Goal: Book appointment/travel/reservation

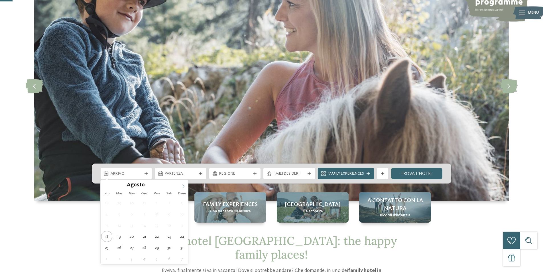
click at [182, 185] on icon at bounding box center [183, 186] width 4 height 4
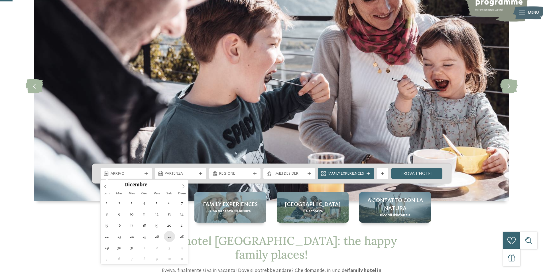
type div "[DATE]"
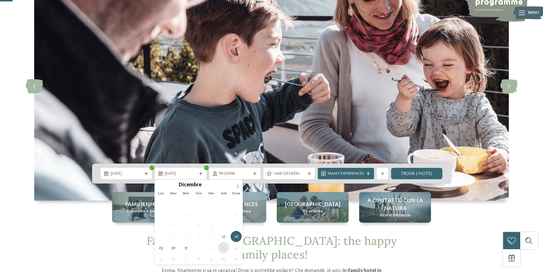
type div "[DATE]"
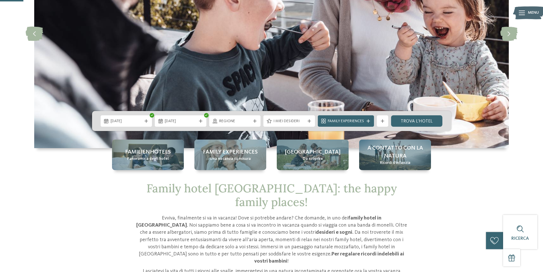
scroll to position [114, 0]
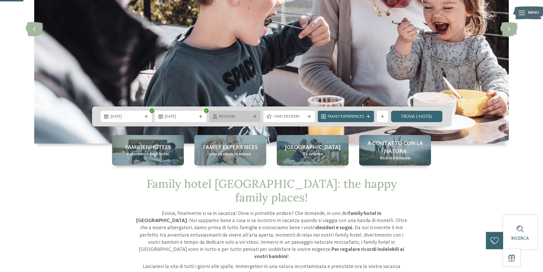
click at [243, 117] on span "Regione" at bounding box center [235, 117] width 32 height 6
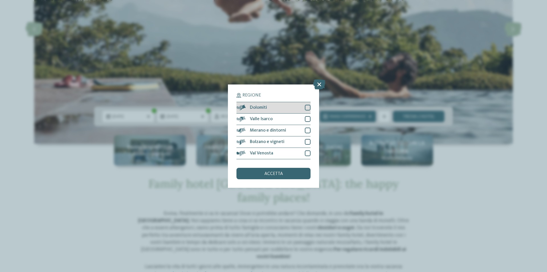
click at [309, 109] on div at bounding box center [308, 108] width 6 height 6
click at [308, 152] on div at bounding box center [308, 153] width 6 height 6
click at [307, 140] on div at bounding box center [308, 142] width 6 height 6
click at [307, 131] on div at bounding box center [308, 130] width 6 height 6
click at [309, 119] on div at bounding box center [308, 119] width 6 height 6
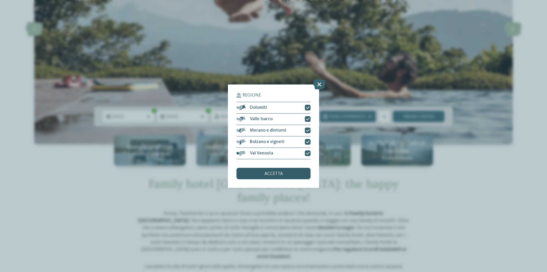
click at [298, 171] on div "accetta" at bounding box center [274, 173] width 74 height 11
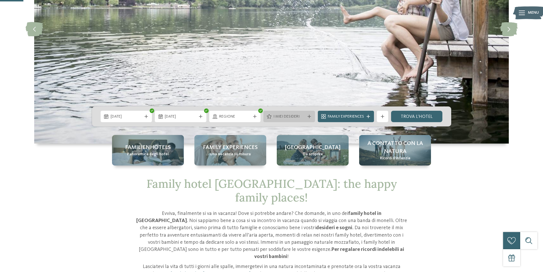
click at [305, 119] on div "I miei desideri" at bounding box center [289, 116] width 52 height 11
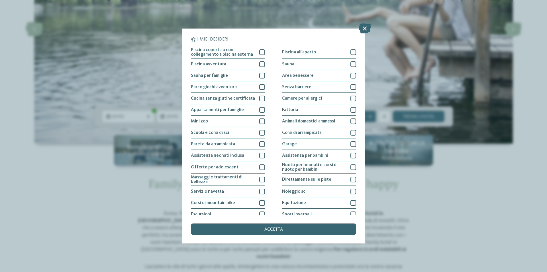
click at [294, 232] on div "accetta" at bounding box center [273, 228] width 165 height 11
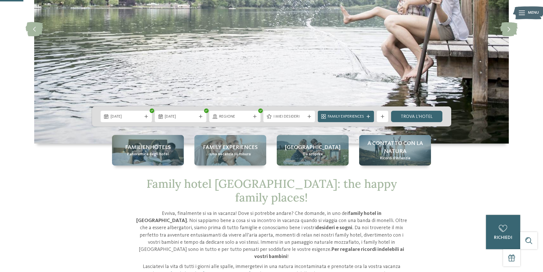
click at [324, 122] on div "27.12.2025 03.01.2026" at bounding box center [271, 116] width 359 height 20
click at [329, 116] on span "Family Experiences" at bounding box center [346, 117] width 36 height 6
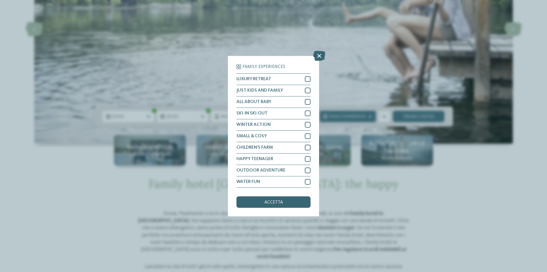
click at [295, 202] on div "accetta" at bounding box center [274, 201] width 74 height 11
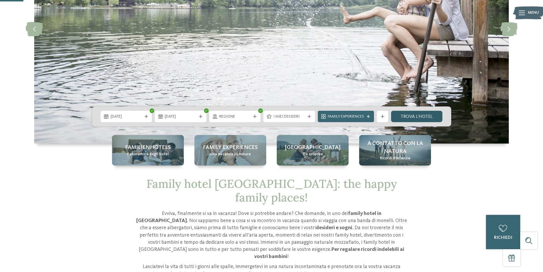
click at [429, 111] on link "trova l’hotel" at bounding box center [417, 116] width 52 height 11
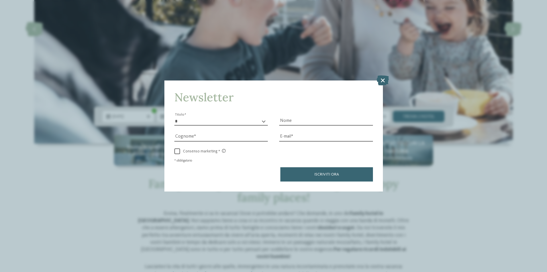
click at [382, 74] on div "Newsletter * ****** ******* ******** ****** Titolo Nome Cognome Fax" at bounding box center [273, 136] width 547 height 272
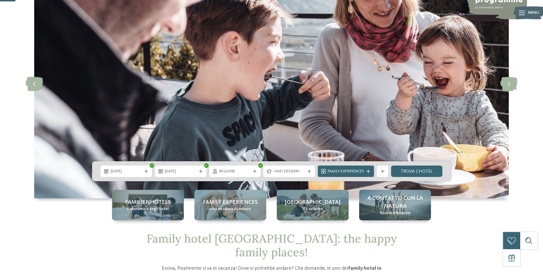
scroll to position [57, 0]
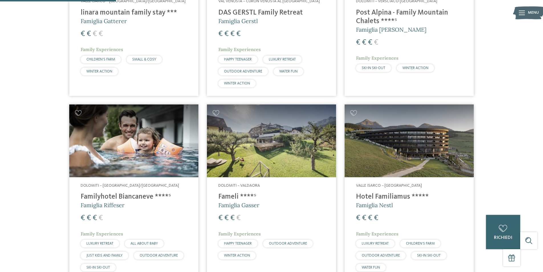
scroll to position [314, 0]
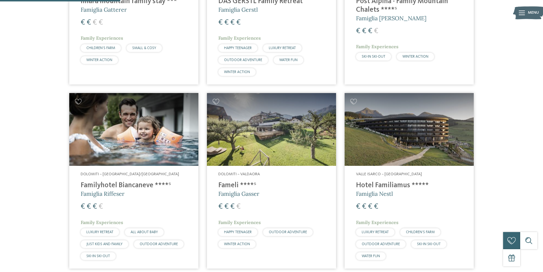
click at [100, 190] on h5 "Famiglia Riffeser" at bounding box center [134, 194] width 106 height 8
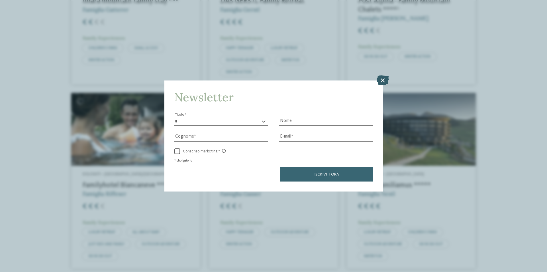
click at [385, 81] on icon at bounding box center [383, 80] width 12 height 10
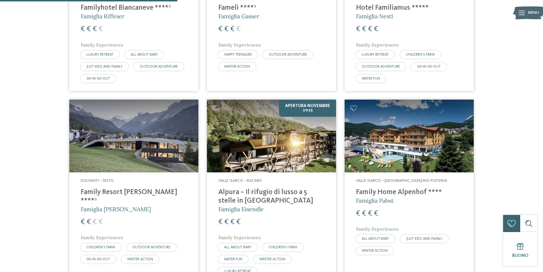
scroll to position [513, 0]
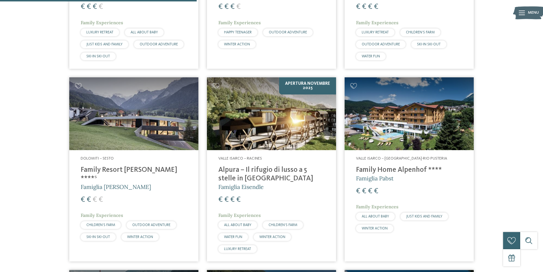
click at [120, 171] on h4 "Family Resort [PERSON_NAME] ****ˢ" at bounding box center [134, 174] width 106 height 17
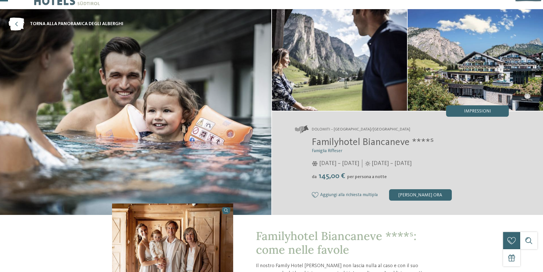
scroll to position [29, 0]
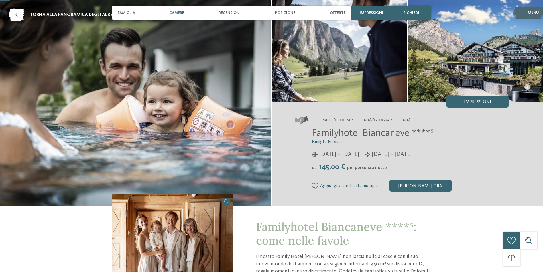
click at [177, 11] on span "Camere" at bounding box center [176, 13] width 15 height 5
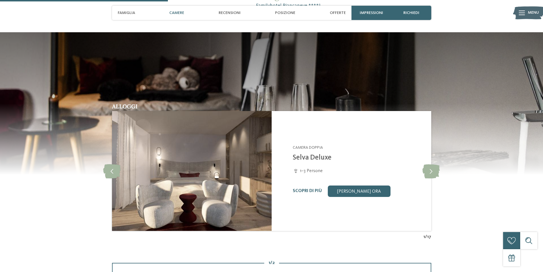
scroll to position [507, 0]
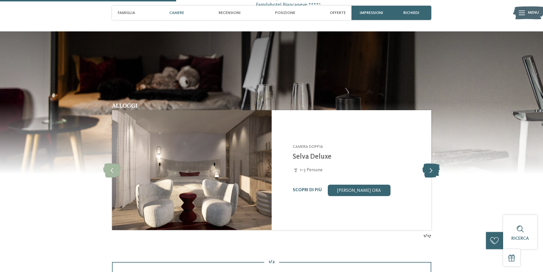
click at [436, 174] on icon at bounding box center [431, 170] width 17 height 14
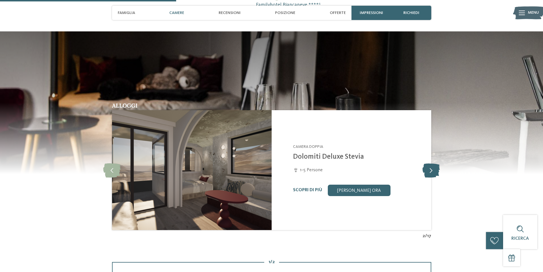
click at [436, 174] on icon at bounding box center [431, 170] width 17 height 14
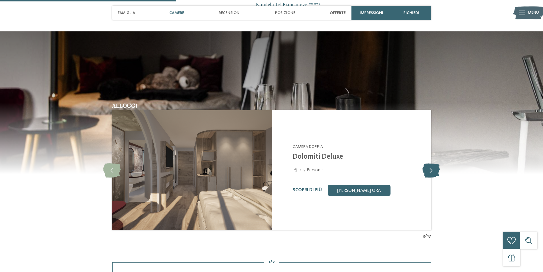
click at [436, 174] on icon at bounding box center [431, 170] width 17 height 14
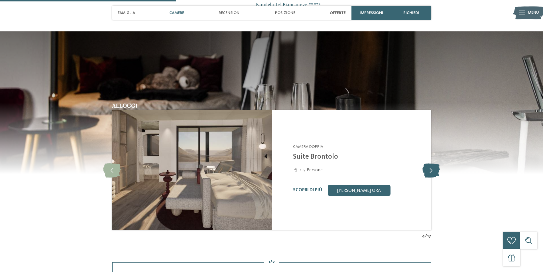
click at [436, 174] on icon at bounding box center [431, 170] width 17 height 14
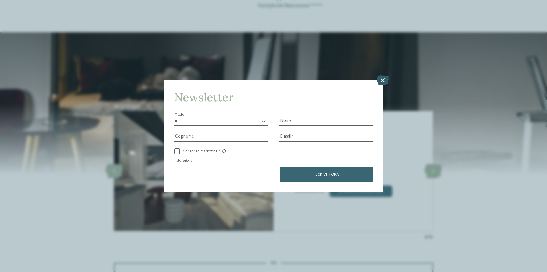
click at [384, 80] on icon at bounding box center [383, 80] width 12 height 10
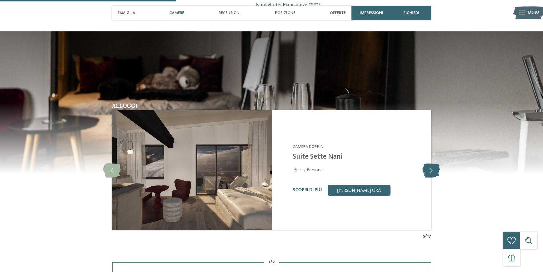
click at [435, 173] on icon at bounding box center [431, 170] width 17 height 14
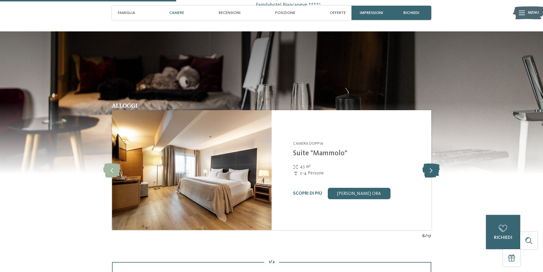
click at [435, 173] on icon at bounding box center [431, 170] width 17 height 14
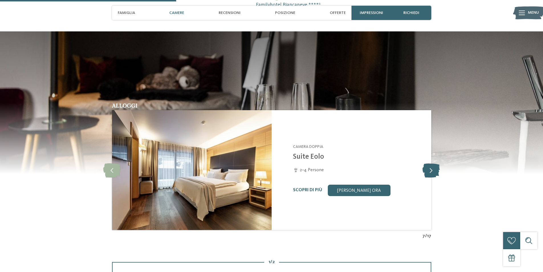
click at [435, 173] on icon at bounding box center [431, 170] width 17 height 14
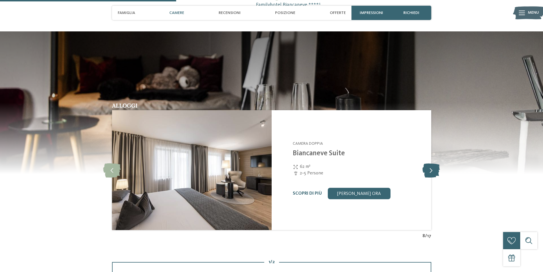
click at [435, 173] on icon at bounding box center [431, 170] width 17 height 14
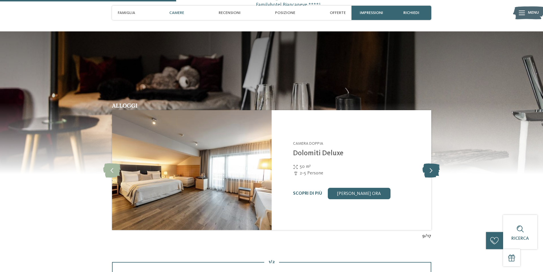
click at [435, 173] on icon at bounding box center [431, 170] width 17 height 14
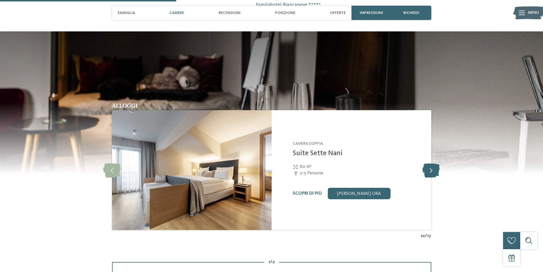
click at [435, 173] on icon at bounding box center [431, 170] width 17 height 14
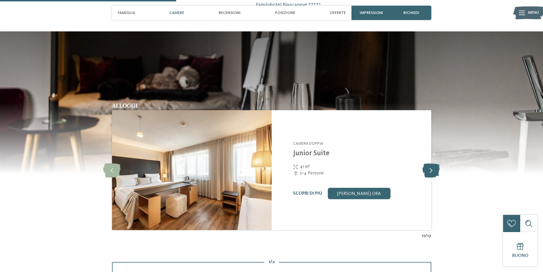
click at [435, 173] on icon at bounding box center [431, 170] width 17 height 14
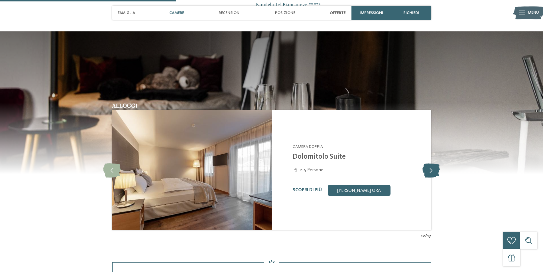
click at [435, 173] on icon at bounding box center [431, 170] width 17 height 14
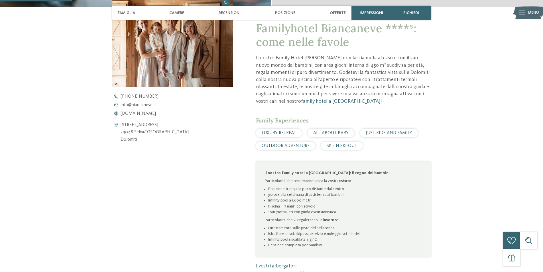
scroll to position [193, 0]
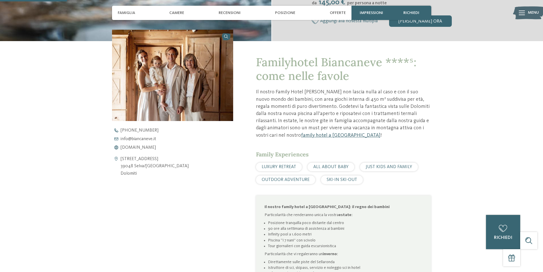
click at [301, 135] on link "family hotel a Selva" at bounding box center [341, 135] width 80 height 5
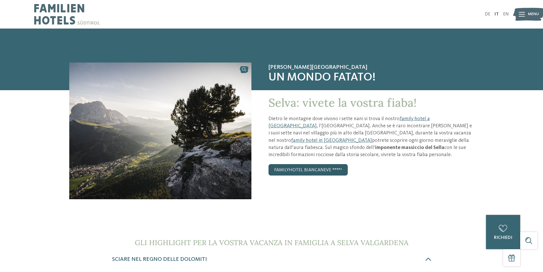
click at [310, 170] on link "Familyhotel Biancaneve ****ˢ" at bounding box center [308, 169] width 79 height 11
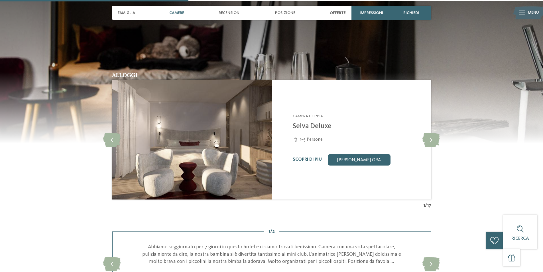
scroll to position [542, 0]
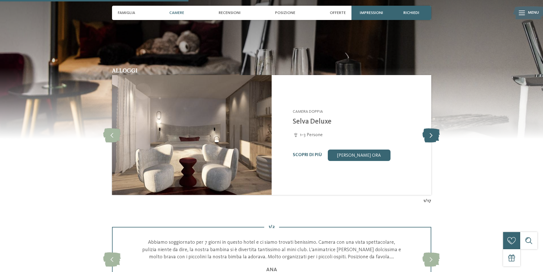
click at [435, 134] on icon at bounding box center [431, 135] width 17 height 14
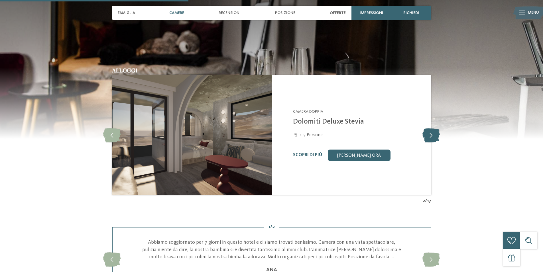
click at [435, 134] on icon at bounding box center [431, 135] width 17 height 14
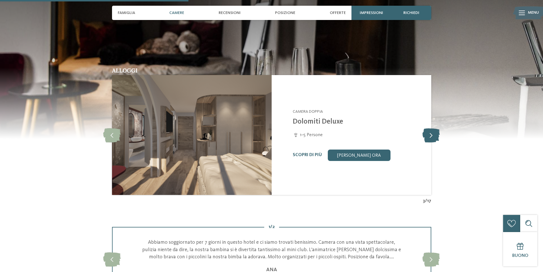
click at [435, 134] on icon at bounding box center [431, 135] width 17 height 14
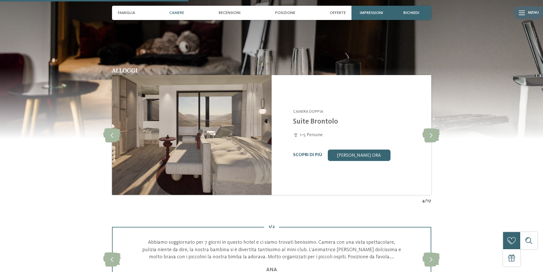
click at [302, 157] on div "Scopri di più" at bounding box center [307, 154] width 29 height 5
click at [303, 156] on link "Scopri di più" at bounding box center [307, 155] width 29 height 5
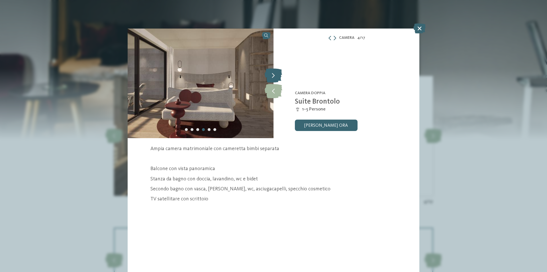
click at [271, 72] on icon at bounding box center [273, 75] width 17 height 14
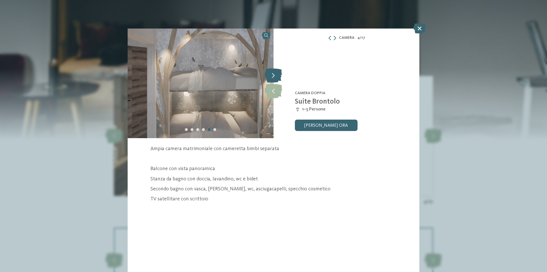
click at [271, 72] on icon at bounding box center [273, 75] width 17 height 14
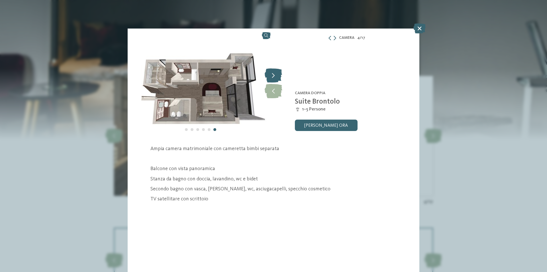
click at [271, 72] on icon at bounding box center [273, 75] width 17 height 14
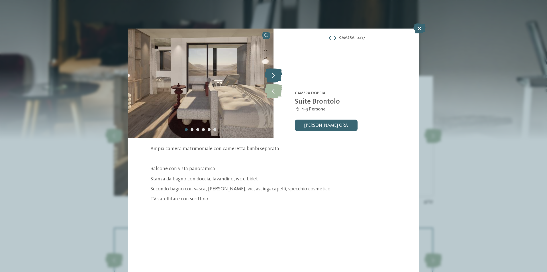
click at [271, 72] on icon at bounding box center [273, 75] width 17 height 14
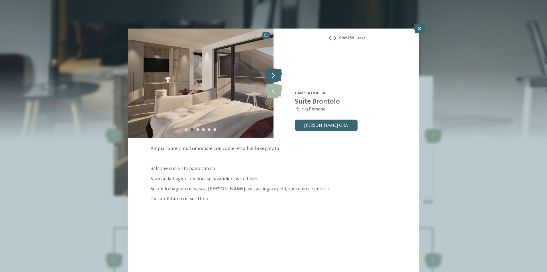
click at [271, 72] on icon at bounding box center [273, 75] width 17 height 14
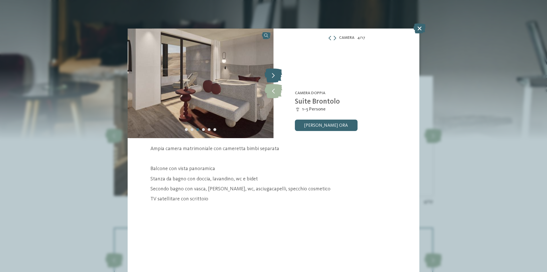
click at [271, 72] on icon at bounding box center [273, 75] width 17 height 14
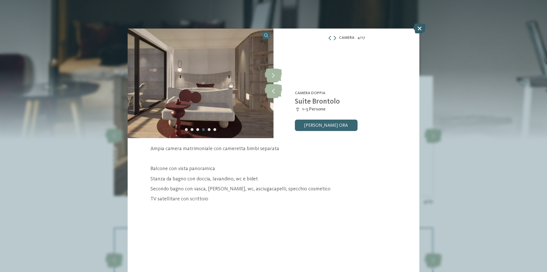
click at [417, 29] on icon at bounding box center [420, 28] width 12 height 10
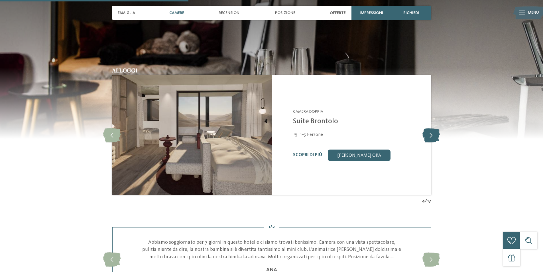
click at [433, 136] on icon at bounding box center [431, 135] width 17 height 14
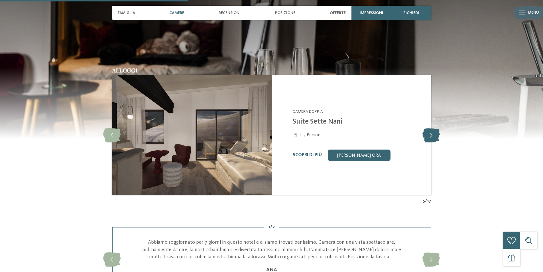
click at [433, 136] on icon at bounding box center [431, 135] width 17 height 14
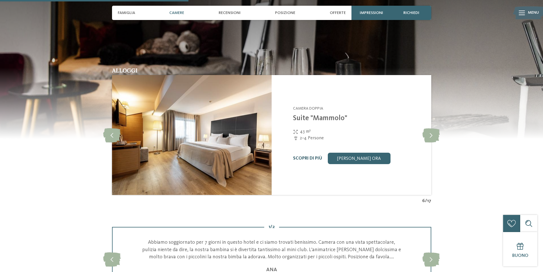
click at [304, 157] on link "Scopri di più" at bounding box center [307, 158] width 29 height 5
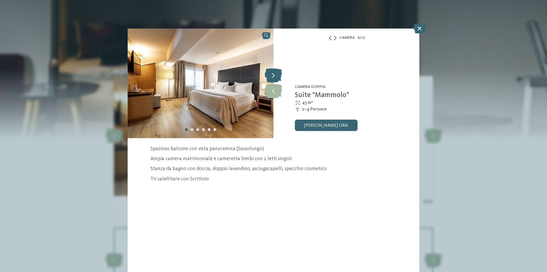
click at [279, 75] on icon at bounding box center [273, 75] width 17 height 14
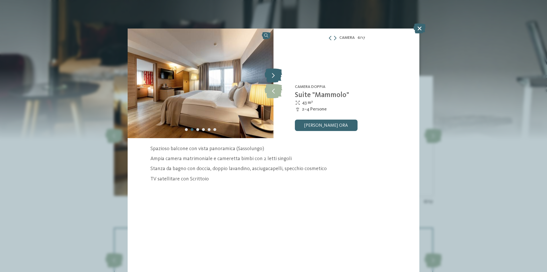
click at [279, 75] on icon at bounding box center [273, 75] width 17 height 14
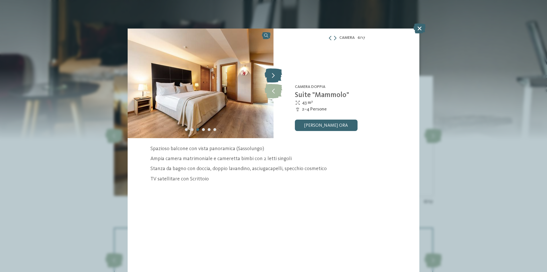
click at [279, 75] on icon at bounding box center [273, 75] width 17 height 14
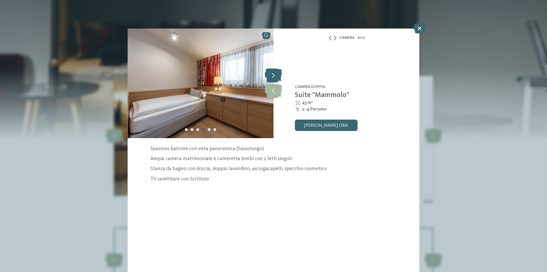
click at [279, 75] on icon at bounding box center [273, 75] width 17 height 14
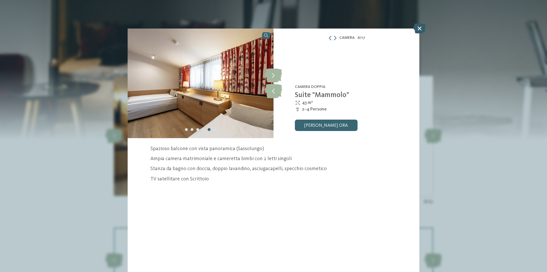
click at [418, 30] on icon at bounding box center [420, 28] width 12 height 10
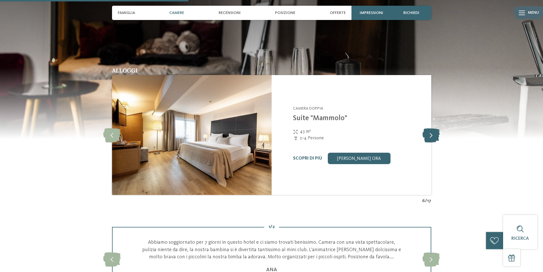
click at [427, 137] on icon at bounding box center [431, 135] width 17 height 14
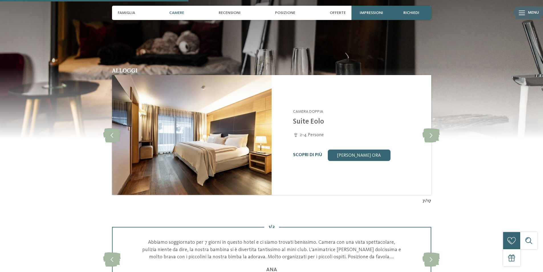
click at [314, 153] on link "Scopri di più" at bounding box center [307, 155] width 29 height 5
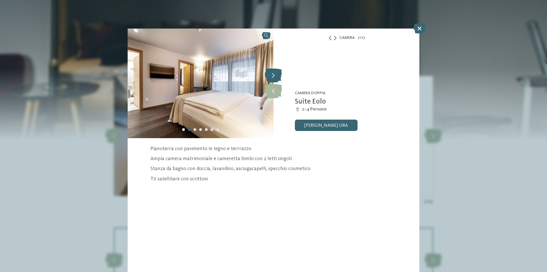
click at [276, 73] on icon at bounding box center [273, 75] width 17 height 14
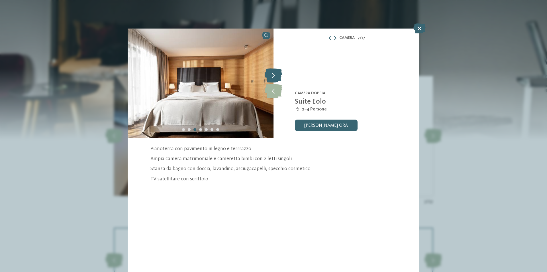
click at [276, 73] on icon at bounding box center [273, 75] width 17 height 14
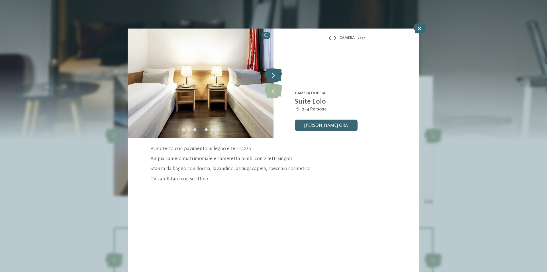
click at [276, 73] on icon at bounding box center [273, 75] width 17 height 14
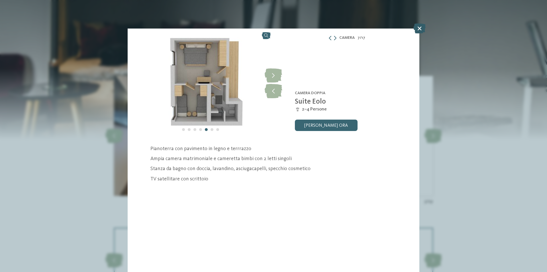
click at [422, 28] on icon at bounding box center [420, 28] width 12 height 10
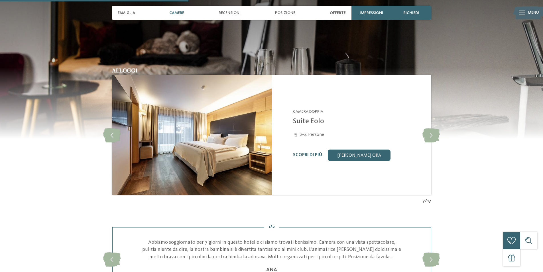
click at [441, 136] on div "Alloggi Camera doppia 8" at bounding box center [272, 136] width 388 height 136
click at [436, 135] on icon at bounding box center [431, 135] width 17 height 14
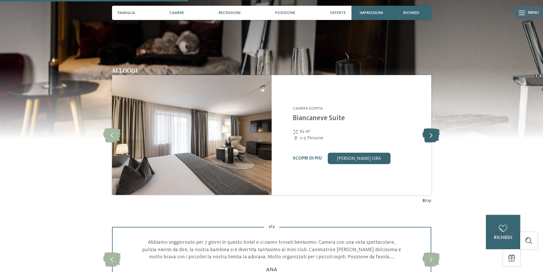
click at [435, 135] on icon at bounding box center [431, 135] width 17 height 14
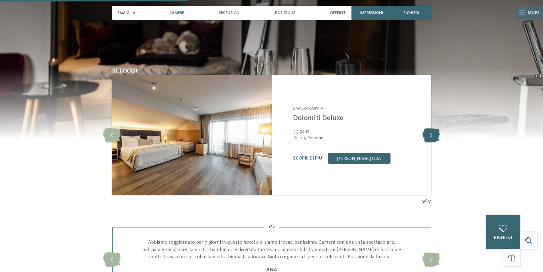
click at [433, 134] on icon at bounding box center [431, 135] width 17 height 14
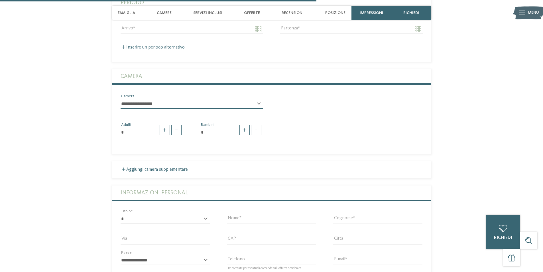
scroll to position [998, 0]
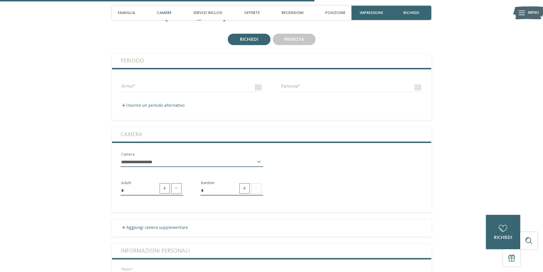
click at [162, 13] on span "Camere" at bounding box center [164, 13] width 15 height 5
click at [165, 13] on span "Camere" at bounding box center [164, 13] width 15 height 5
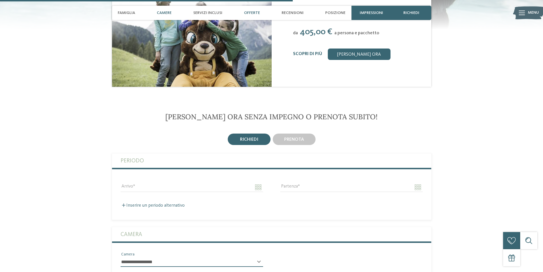
scroll to position [884, 0]
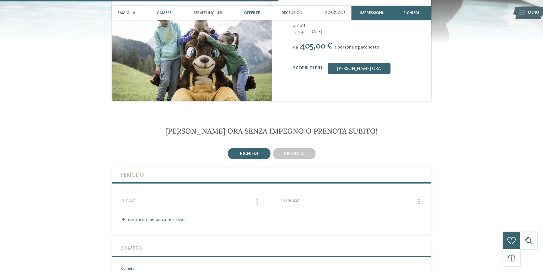
drag, startPoint x: 165, startPoint y: 13, endPoint x: 165, endPoint y: 16, distance: 2.9
click at [165, 16] on div "Camere" at bounding box center [164, 13] width 21 height 14
click at [261, 12] on div "Offerte" at bounding box center [252, 13] width 22 height 14
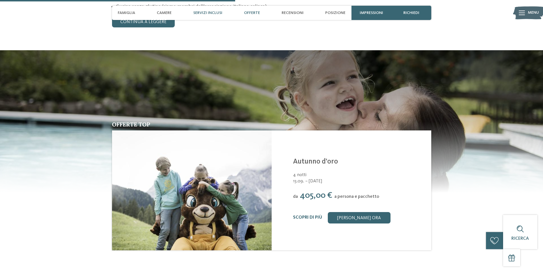
scroll to position [734, 0]
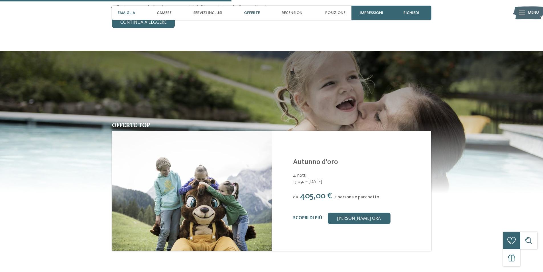
click at [125, 13] on span "Famiglia" at bounding box center [126, 13] width 17 height 5
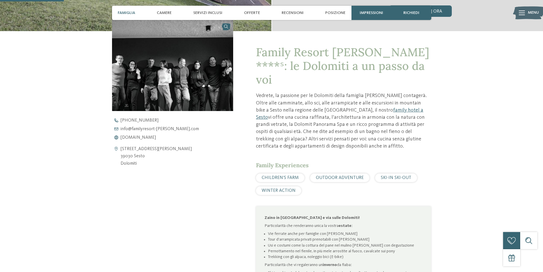
scroll to position [203, 0]
click at [164, 12] on span "Camere" at bounding box center [164, 13] width 15 height 5
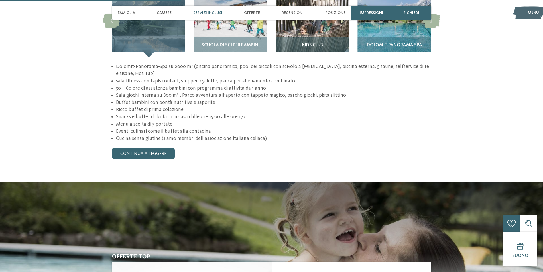
scroll to position [630, 0]
